Goal: Task Accomplishment & Management: Use online tool/utility

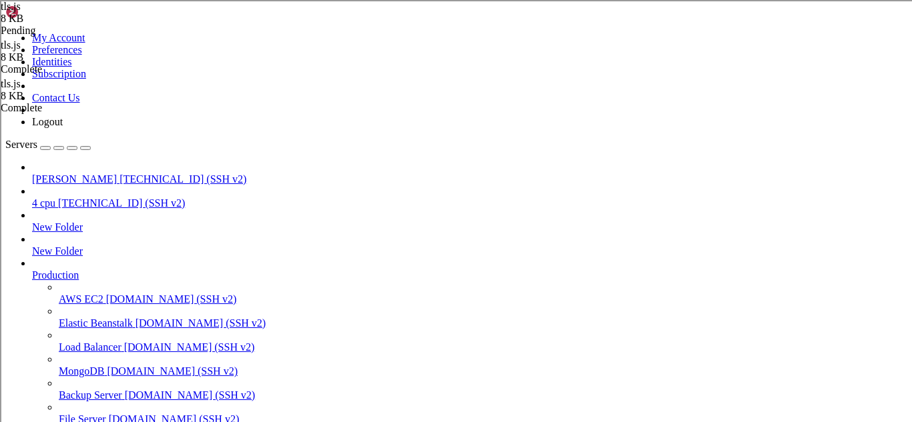
type textarea "process.on('unhandledRejection', error => {});"
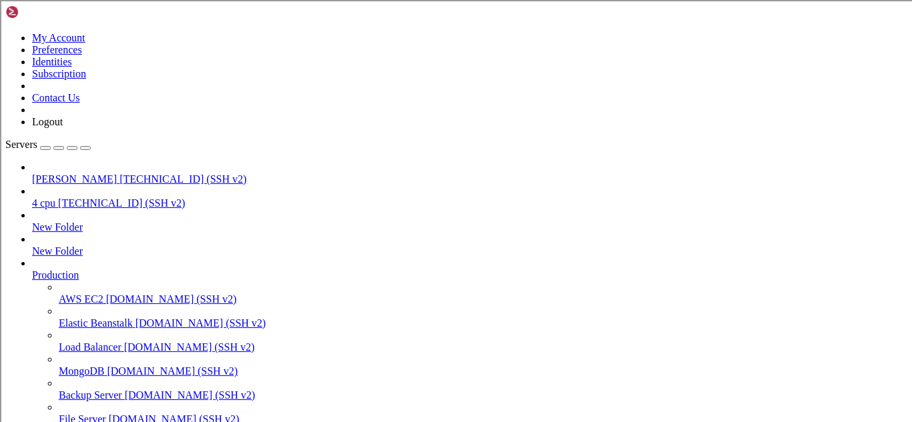
type input "/root"
drag, startPoint x: 12, startPoint y: 968, endPoint x: 280, endPoint y: 1169, distance: 334.6
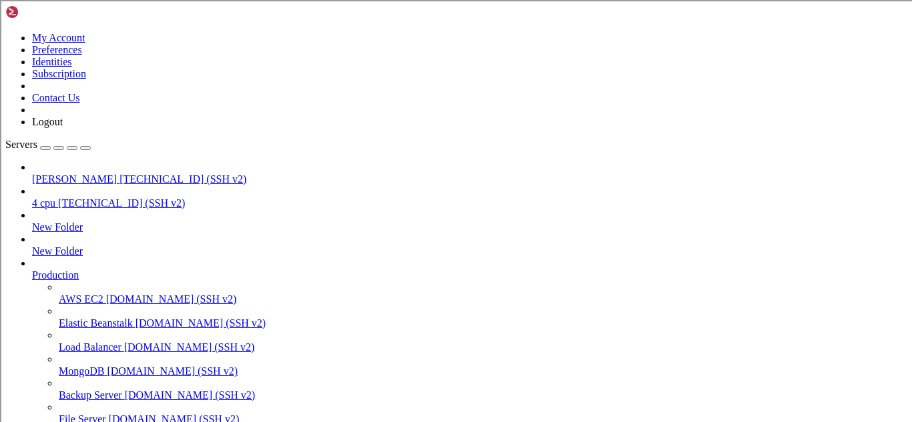
drag, startPoint x: 280, startPoint y: 1169, endPoint x: 139, endPoint y: 1134, distance: 145.2
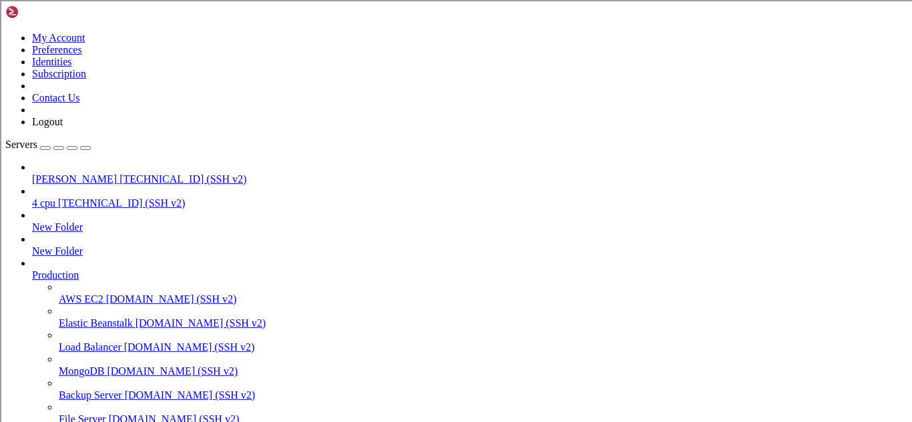
drag, startPoint x: 9, startPoint y: 974, endPoint x: 204, endPoint y: 1137, distance: 253.9
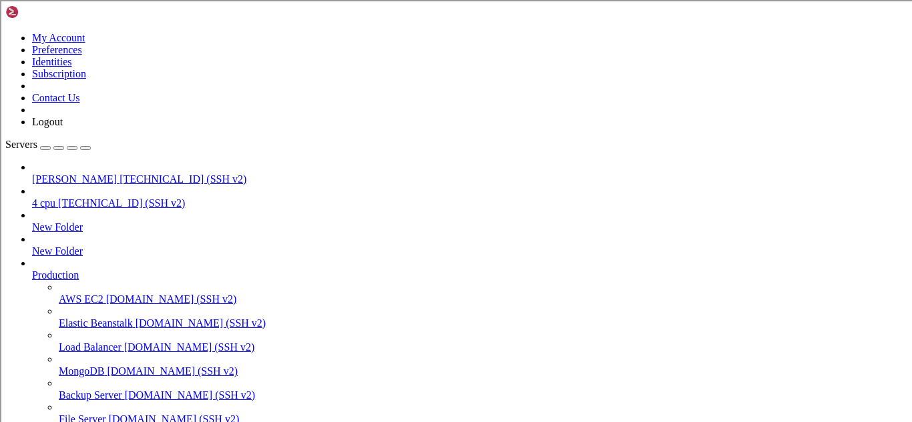
click at [202, 348] on div at bounding box center [456, 211] width 912 height 422
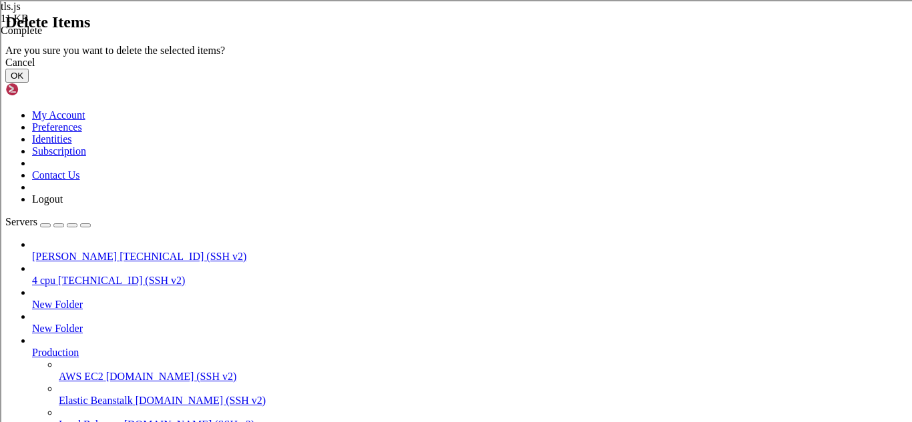
click at [29, 83] on button "OK" at bounding box center [16, 76] width 23 height 14
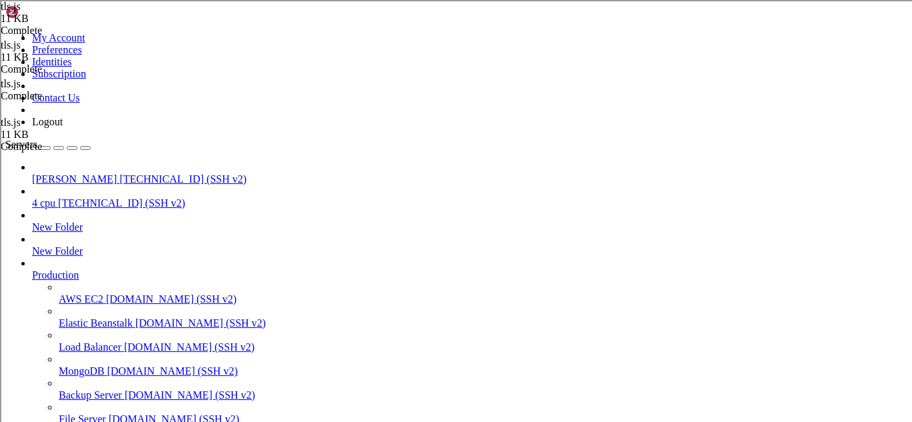
type textarea "process.on('uncaughtException', error => {}); process.on('unhandledRejection', …"
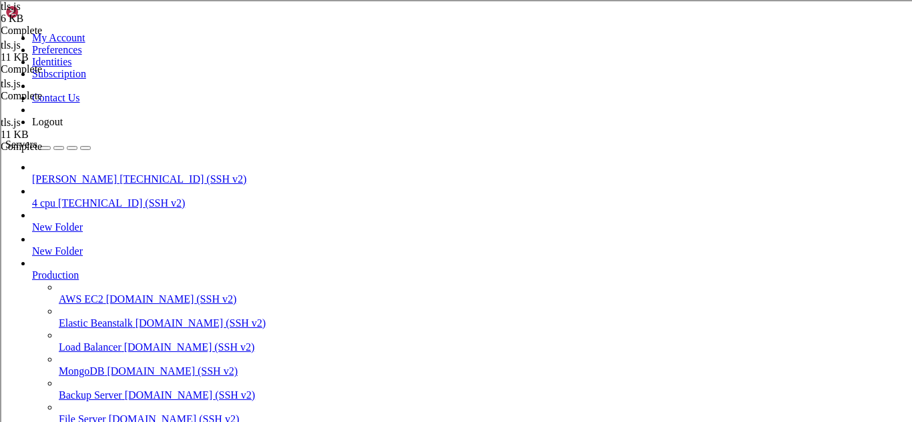
scroll to position [1114, 0]
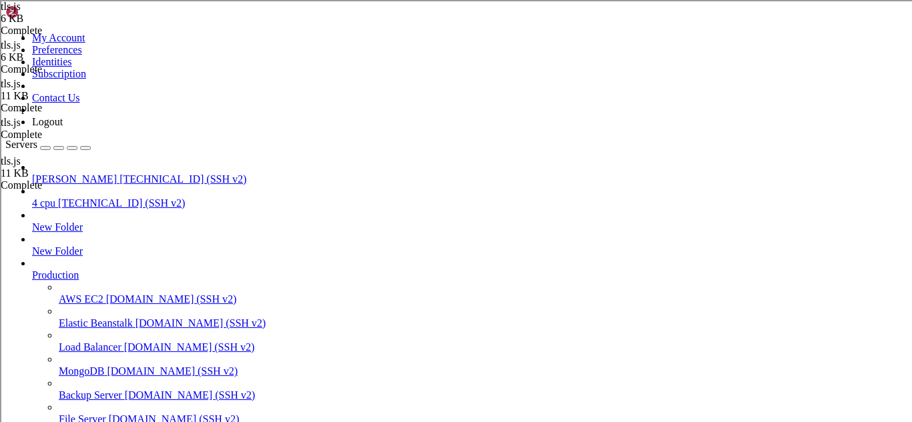
type textarea "process.on('unhandledRejection', error => {});"
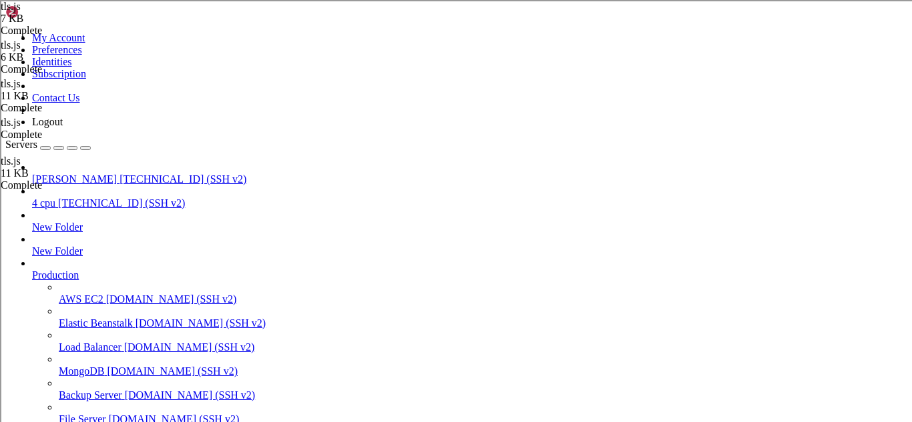
scroll to position [1129, 0]
drag, startPoint x: 153, startPoint y: 1165, endPoint x: 500, endPoint y: 1166, distance: 346.4
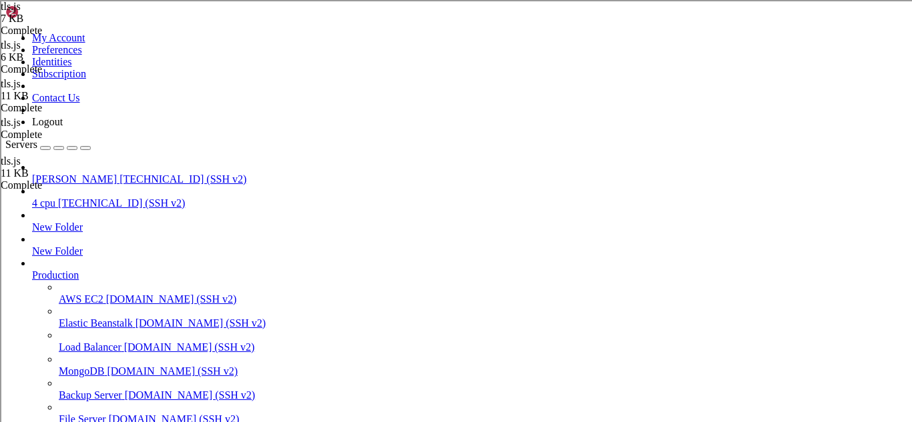
type textarea "process.on('unhandledRejection', error => {});"
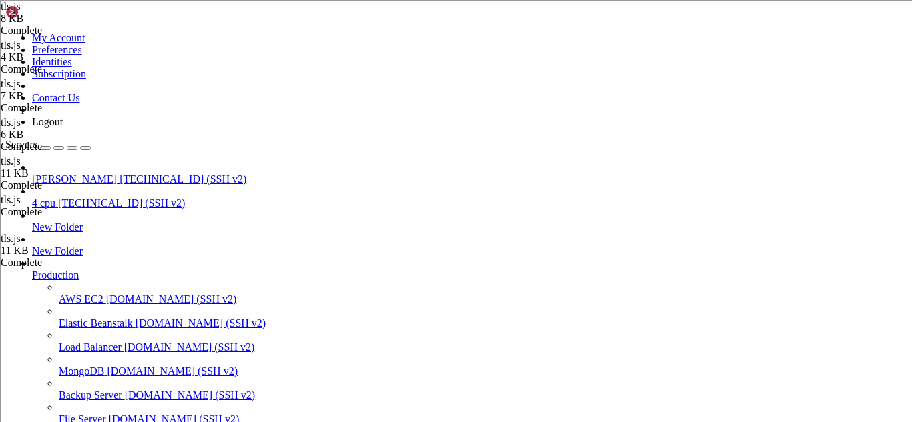
scroll to position [2487, 0]
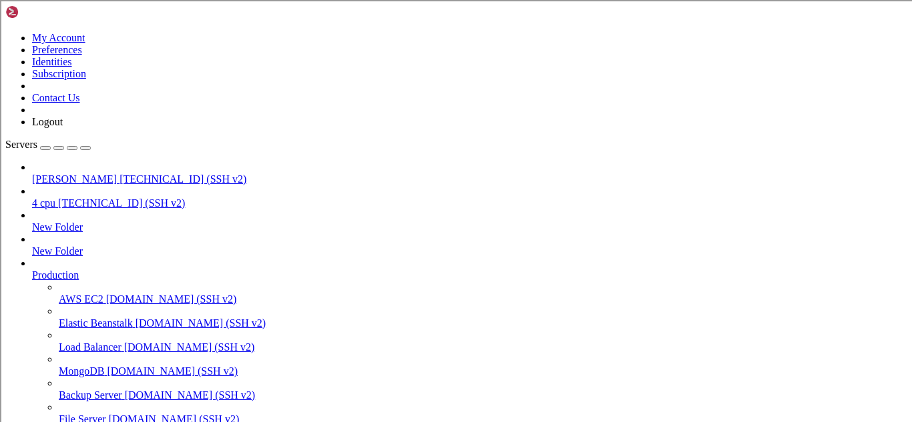
scroll to position [2571, 0]
type input "/root"
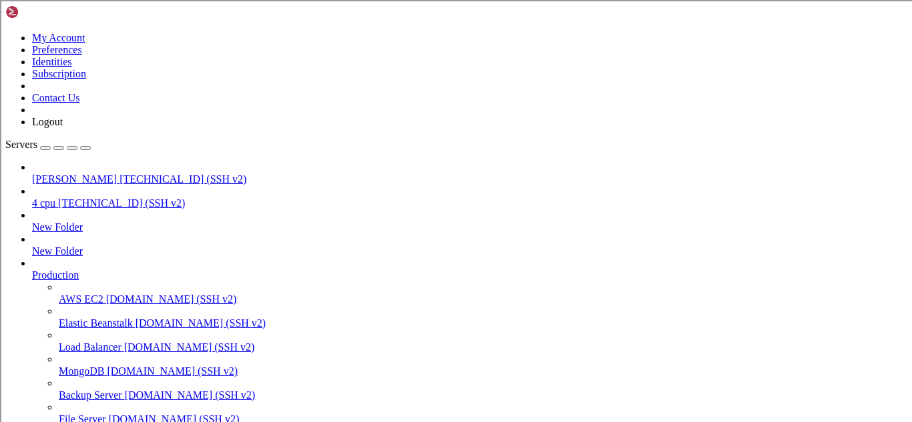
type textarea "}"
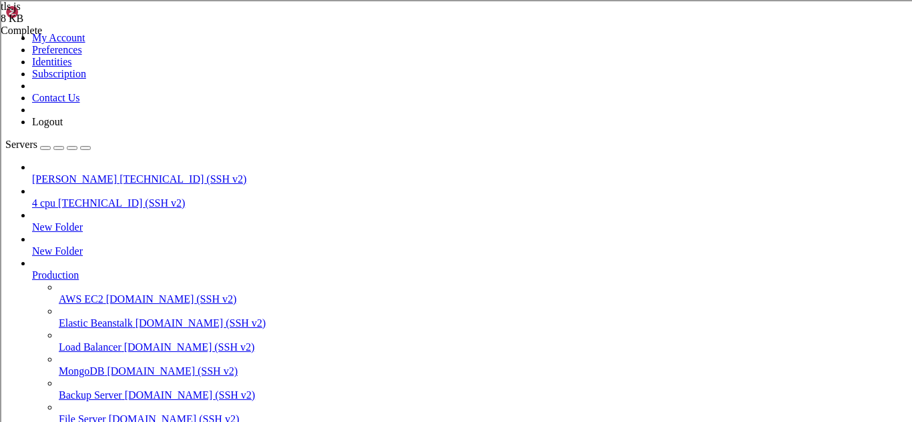
scroll to position [1755, 0]
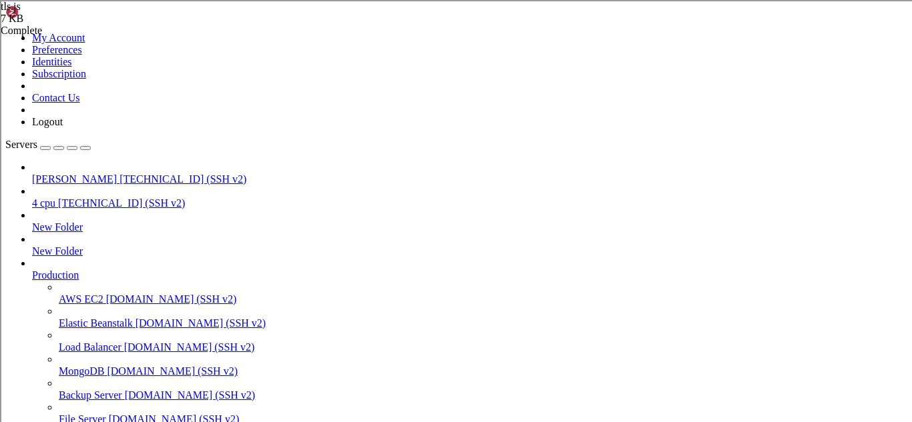
drag, startPoint x: 10, startPoint y: 969, endPoint x: 212, endPoint y: 1149, distance: 270.4
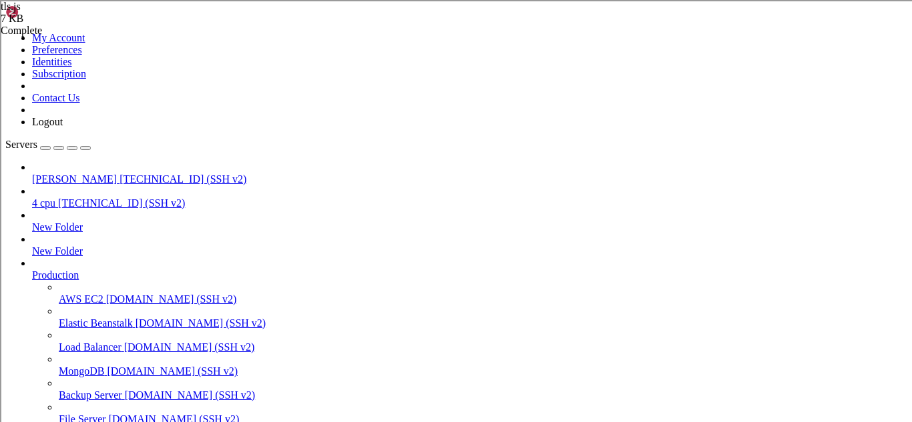
scroll to position [3147, 0]
drag, startPoint x: 35, startPoint y: 122, endPoint x: 67, endPoint y: 124, distance: 32.1
click at [67, 198] on link "4 cpu [TECHNICAL_ID] (SSH v2)" at bounding box center [469, 204] width 874 height 12
drag, startPoint x: 39, startPoint y: 119, endPoint x: 71, endPoint y: 122, distance: 31.5
click at [71, 198] on link "4 cpu [TECHNICAL_ID] (SSH v2)" at bounding box center [469, 204] width 874 height 12
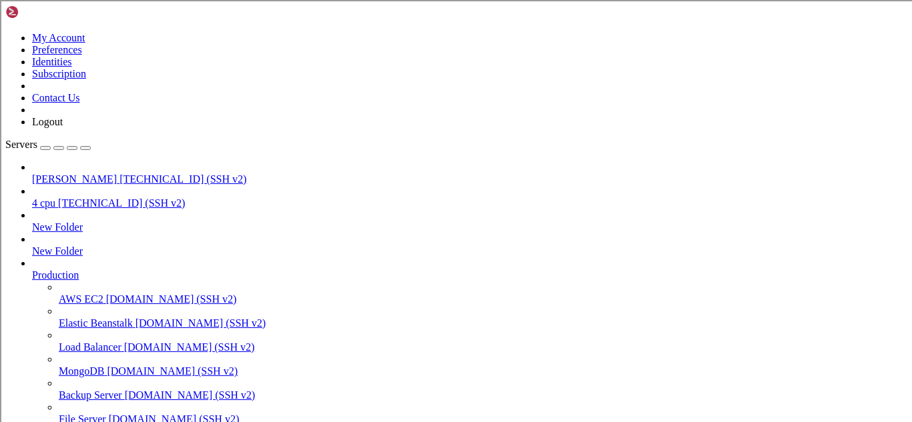
click at [70, 174] on span "[PERSON_NAME]" at bounding box center [74, 179] width 85 height 11
drag, startPoint x: 38, startPoint y: 88, endPoint x: 86, endPoint y: 95, distance: 48.5
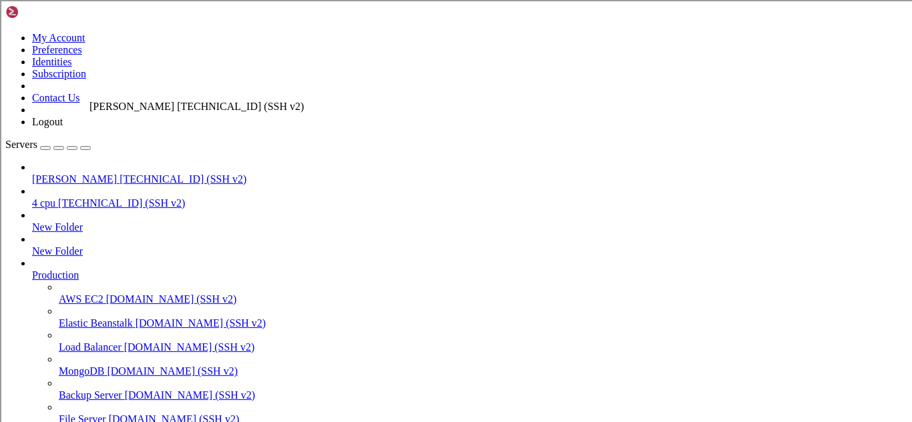
click at [86, 174] on link "[PERSON_NAME] [TECHNICAL_ID] (SSH v2)" at bounding box center [469, 180] width 874 height 12
click at [119, 174] on span "[TECHNICAL_ID] (SSH v2)" at bounding box center [182, 179] width 127 height 11
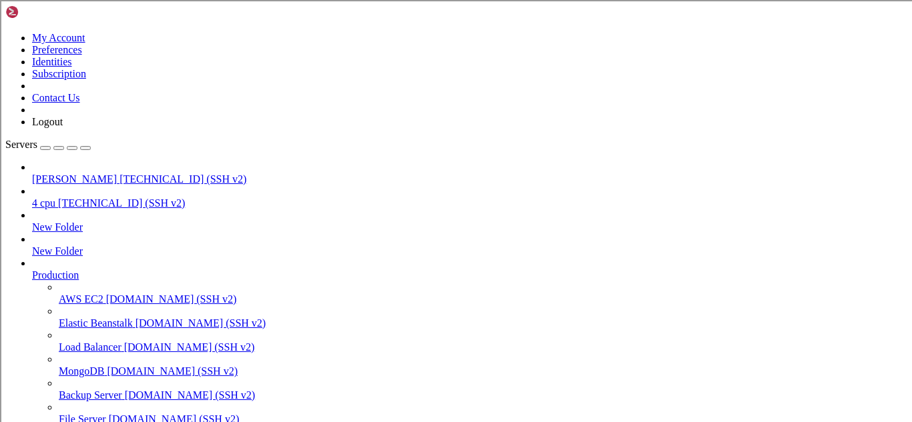
drag, startPoint x: 234, startPoint y: 73, endPoint x: 337, endPoint y: 91, distance: 105.0
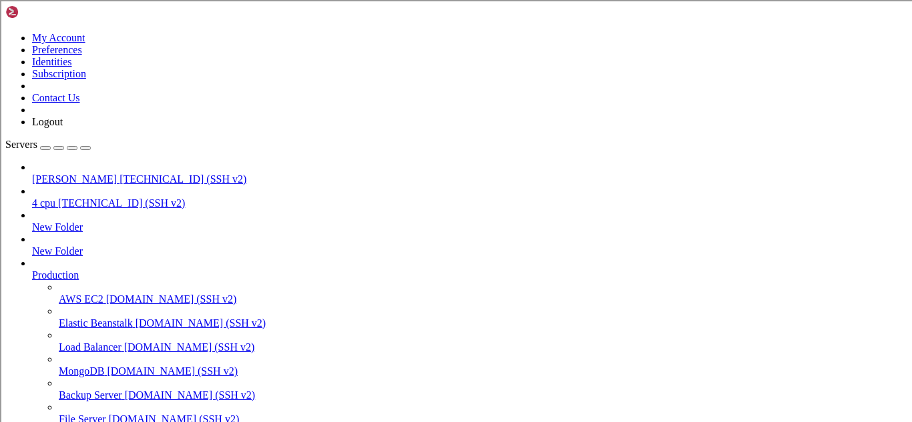
scroll to position [3772, 0]
